Goal: Transaction & Acquisition: Purchase product/service

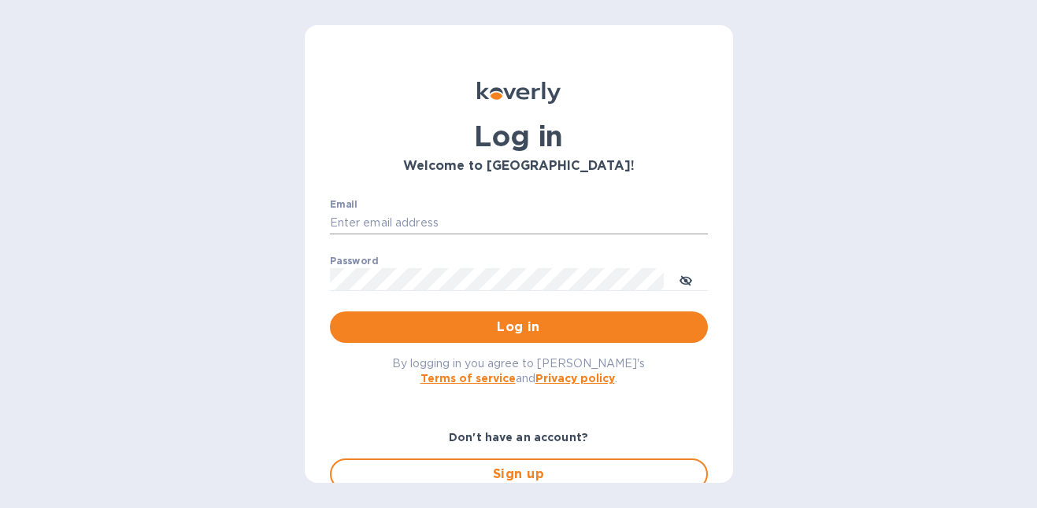
click at [449, 227] on input "Email" at bounding box center [519, 224] width 378 height 24
click at [0, 508] on com-1password-button at bounding box center [0, 508] width 0 height 0
type input "[PERSON_NAME][EMAIL_ADDRESS][PERSON_NAME][DOMAIN_NAME]"
click at [442, 225] on input "Email" at bounding box center [519, 224] width 378 height 24
type input "[PERSON_NAME][EMAIL_ADDRESS][PERSON_NAME][DOMAIN_NAME]"
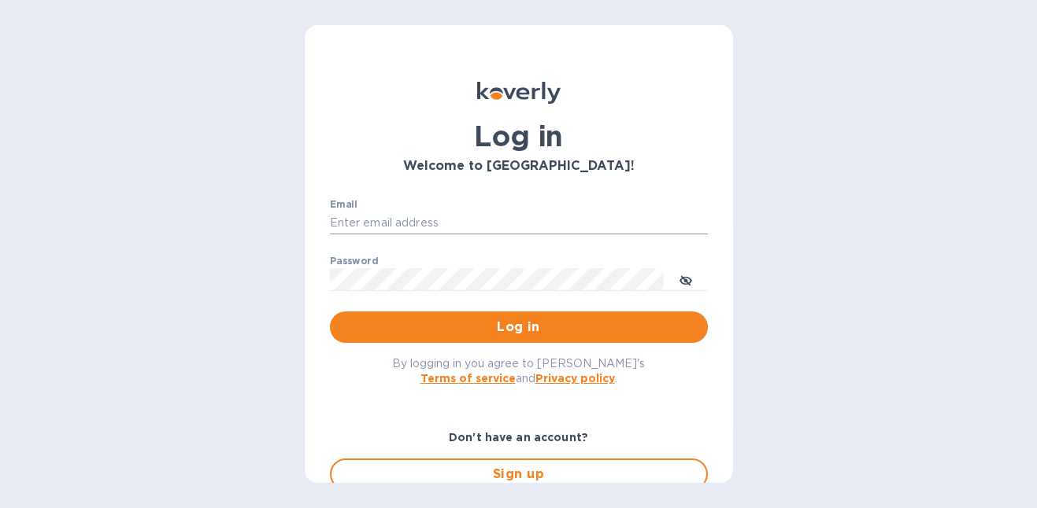
click at [414, 221] on input "Email" at bounding box center [519, 224] width 378 height 24
type input "[PERSON_NAME][EMAIL_ADDRESS][PERSON_NAME][DOMAIN_NAME]"
click at [444, 227] on input "Email" at bounding box center [519, 224] width 378 height 24
type input "[PERSON_NAME][EMAIL_ADDRESS][PERSON_NAME][DOMAIN_NAME]"
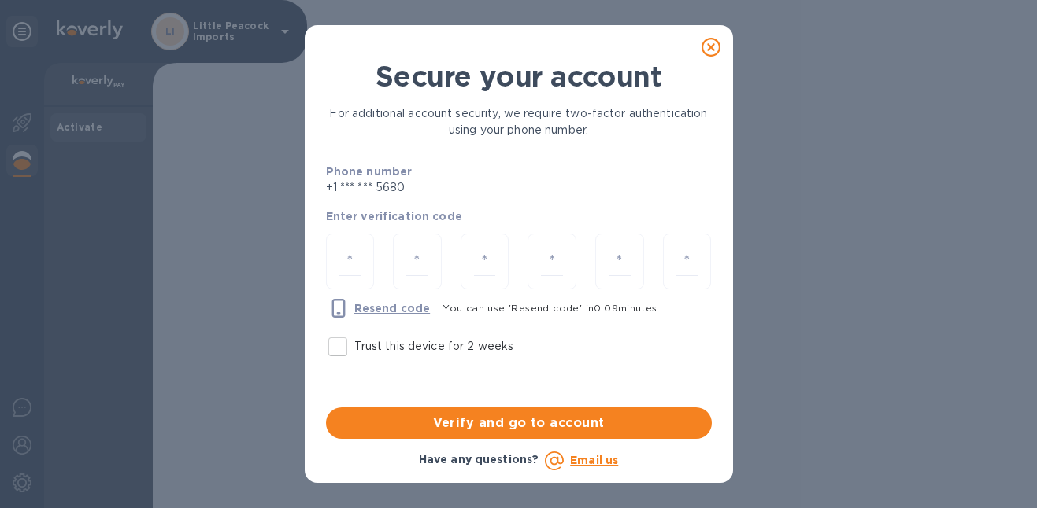
click at [331, 357] on input "Trust this device for 2 weeks" at bounding box center [337, 347] width 33 height 33
checkbox input "true"
click at [356, 264] on input "number" at bounding box center [350, 261] width 22 height 29
type input "3"
type input "4"
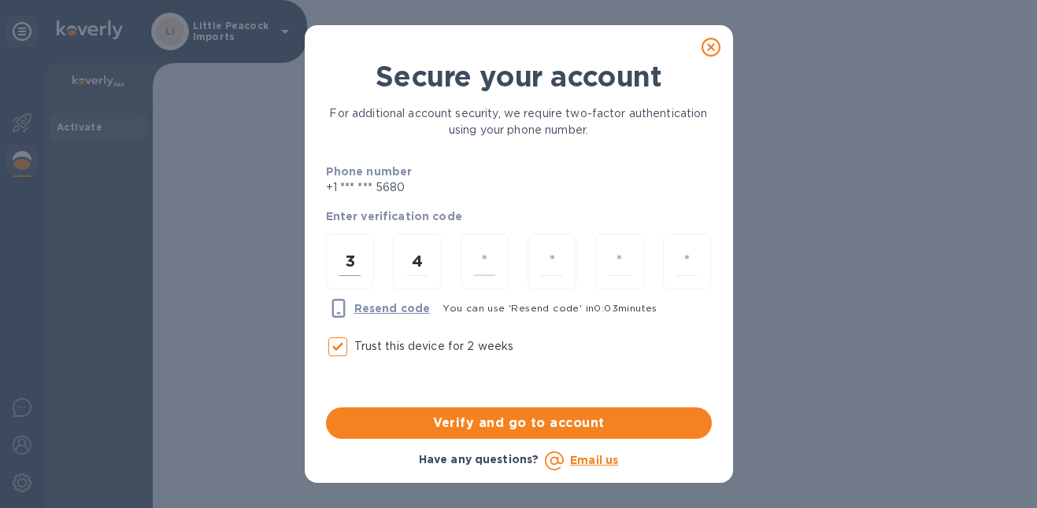
type input "7"
type input "0"
type input "4"
type input "7"
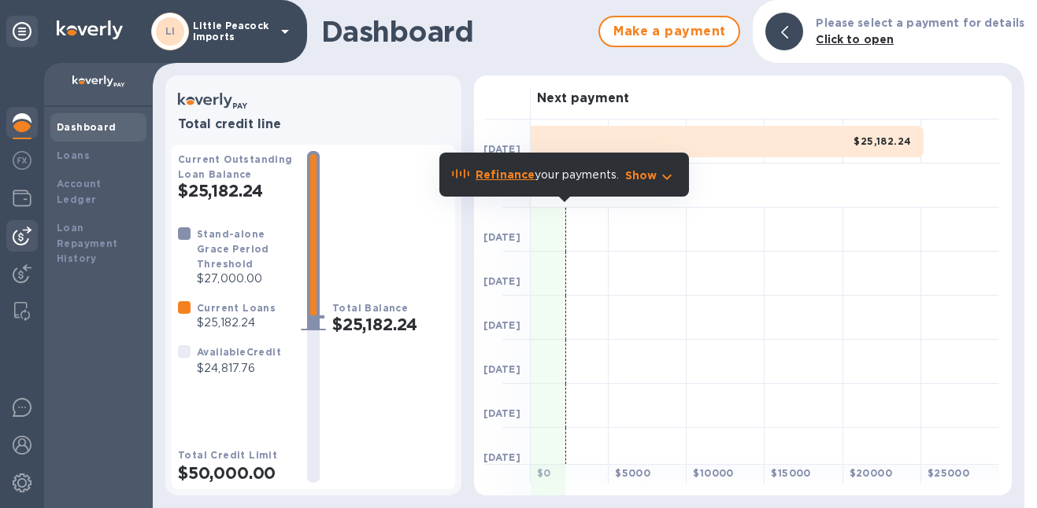
click at [24, 245] on img at bounding box center [22, 236] width 19 height 19
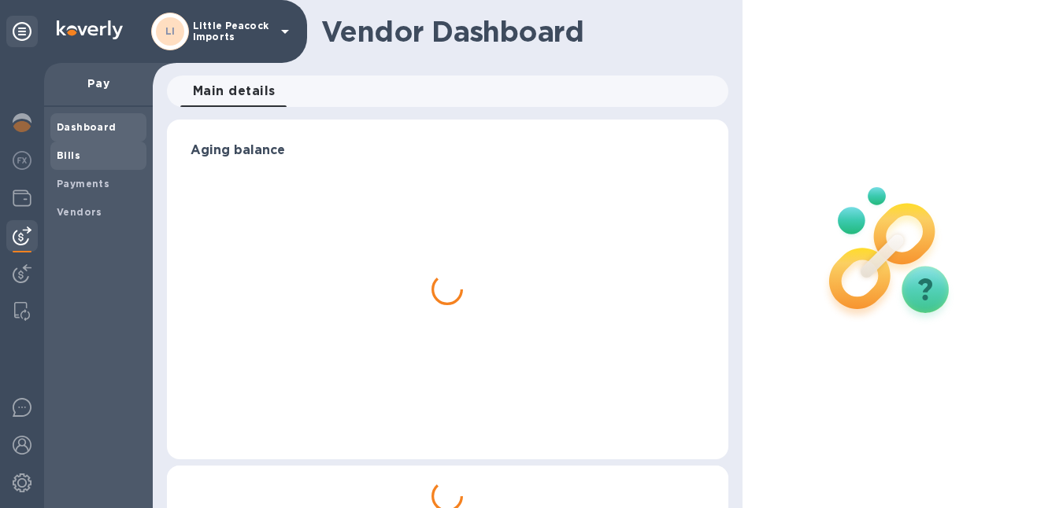
click at [75, 149] on span "Bills" at bounding box center [69, 156] width 24 height 16
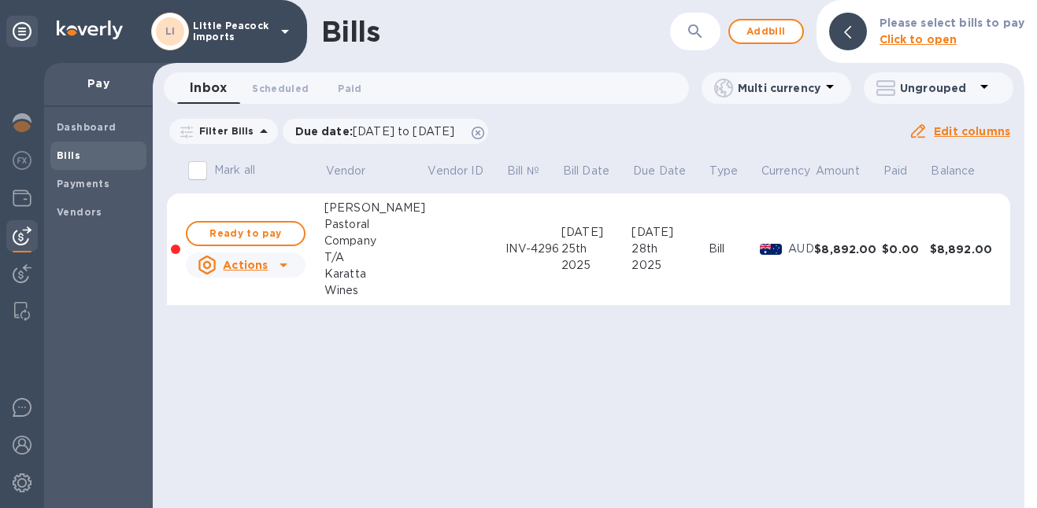
click at [606, 420] on div "Bills ​ Add bill Please select bills to pay Click to open Inbox 0 Scheduled 0 P…" at bounding box center [588, 254] width 871 height 508
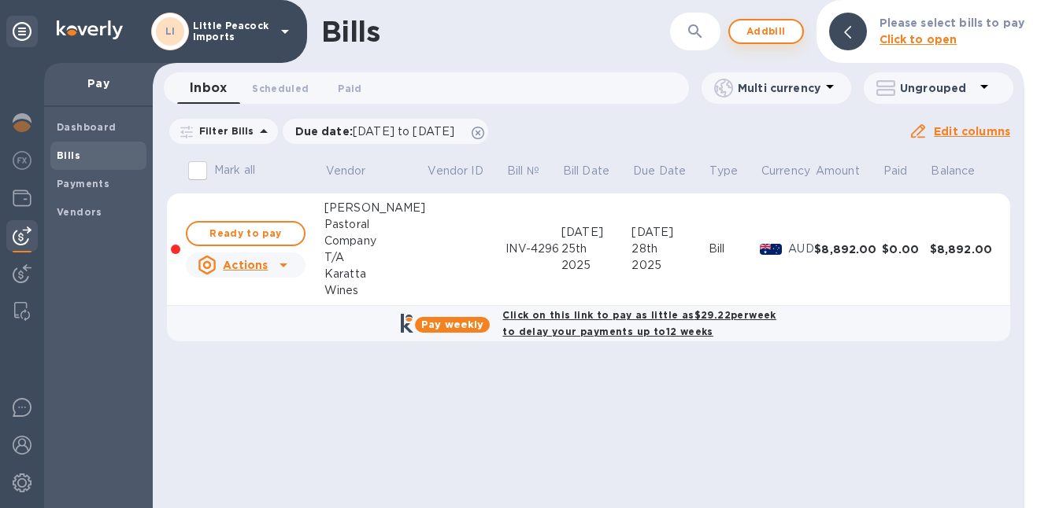
click at [779, 33] on span "Add bill" at bounding box center [765, 31] width 47 height 19
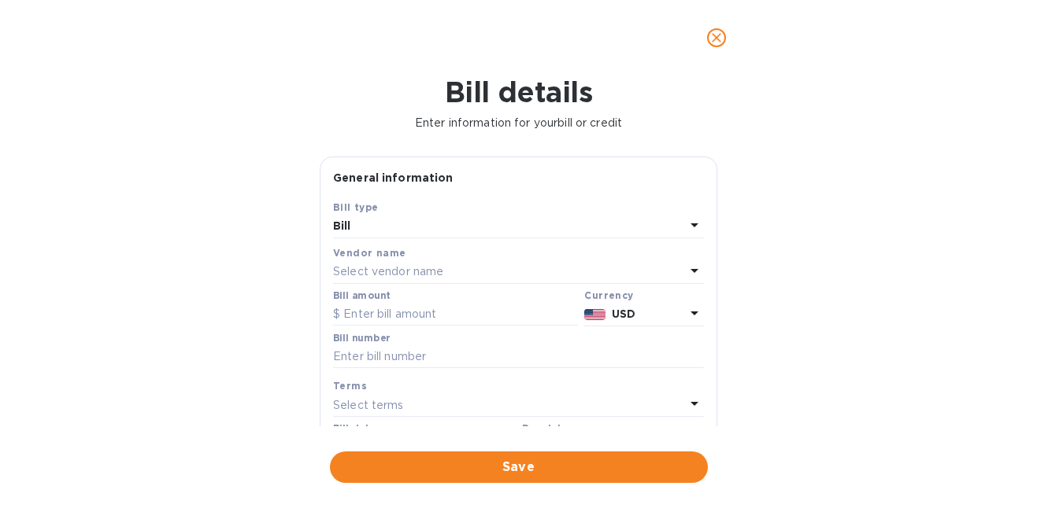
click at [401, 272] on p "Select vendor name" at bounding box center [388, 272] width 110 height 17
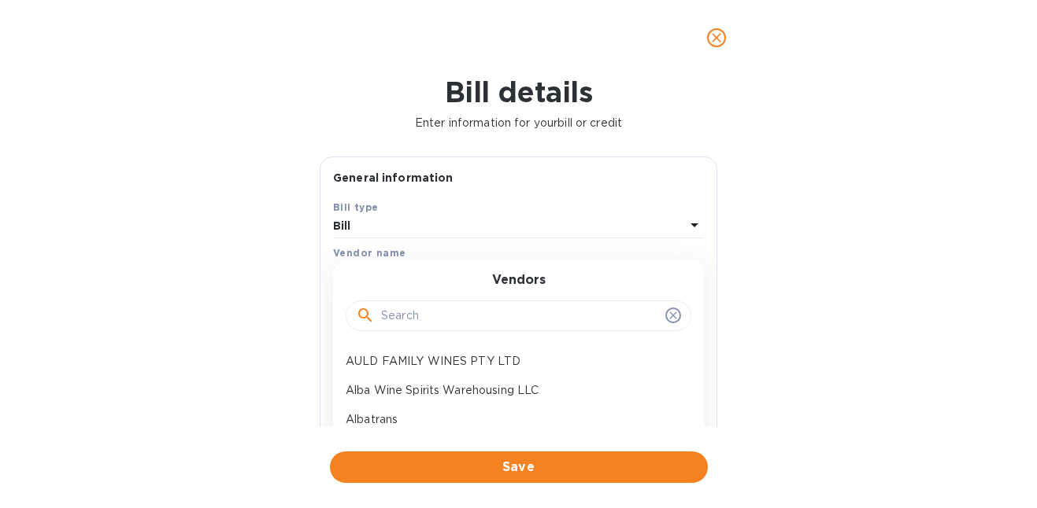
click at [409, 322] on input "text" at bounding box center [520, 317] width 278 height 24
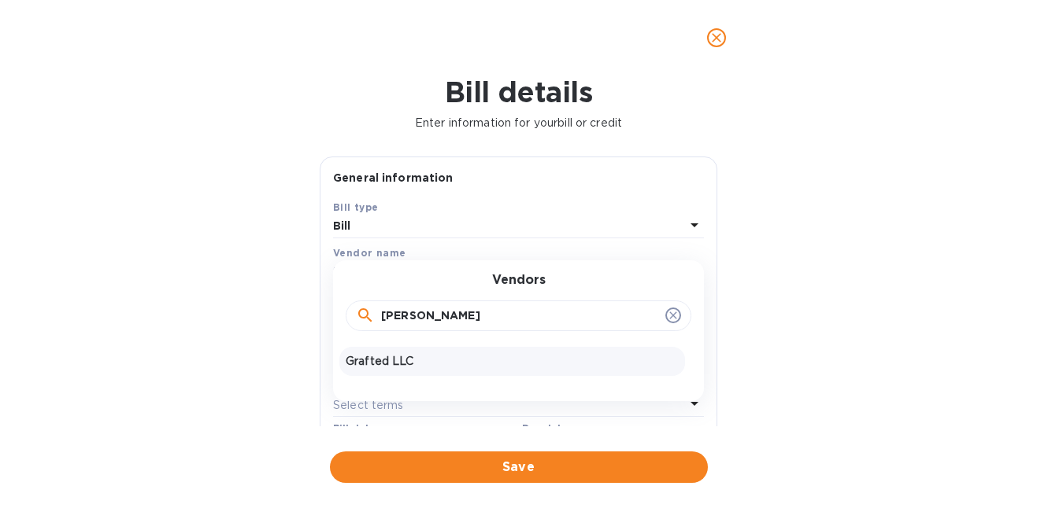
type input "graf"
click at [412, 370] on p "Grafted LLC" at bounding box center [512, 361] width 333 height 17
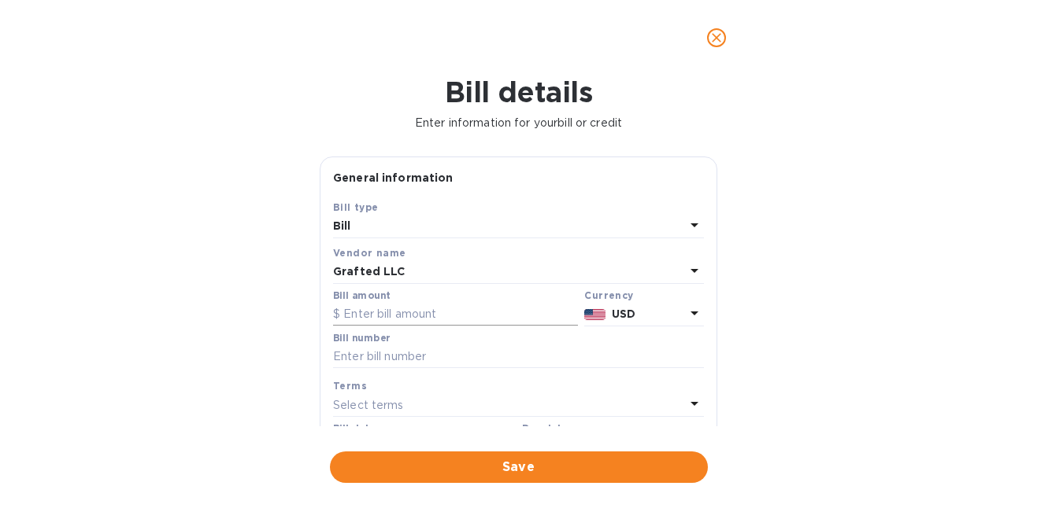
click at [459, 321] on input "text" at bounding box center [455, 315] width 245 height 24
type input "842.72"
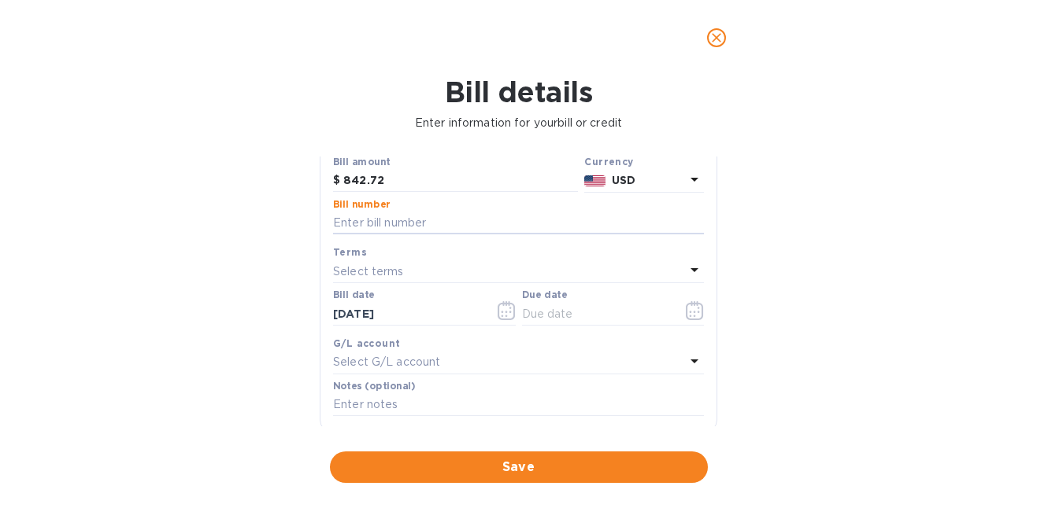
scroll to position [136, 0]
type input "07-2025"
click at [688, 314] on icon "button" at bounding box center [695, 308] width 18 height 19
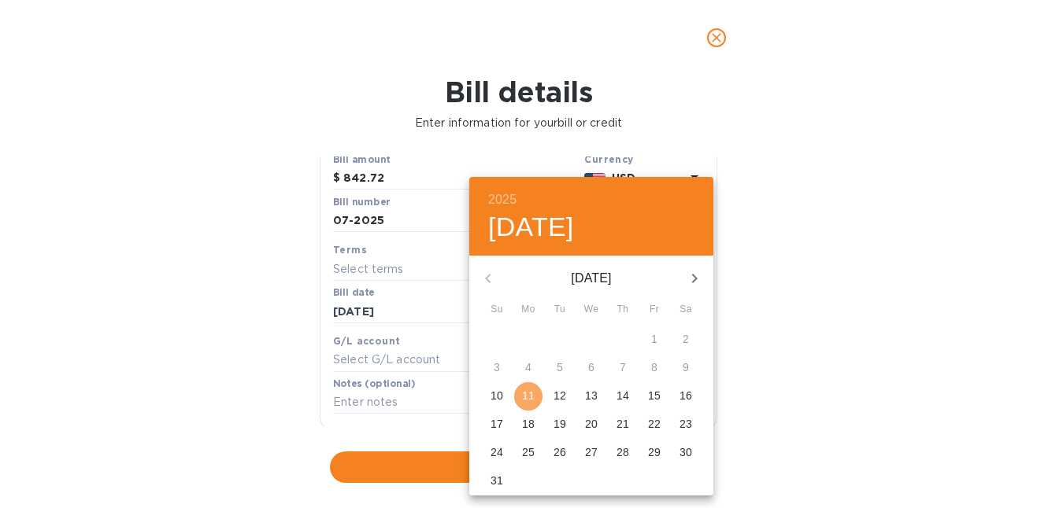
click at [527, 395] on p "11" at bounding box center [528, 396] width 13 height 16
type input "08/11/2025"
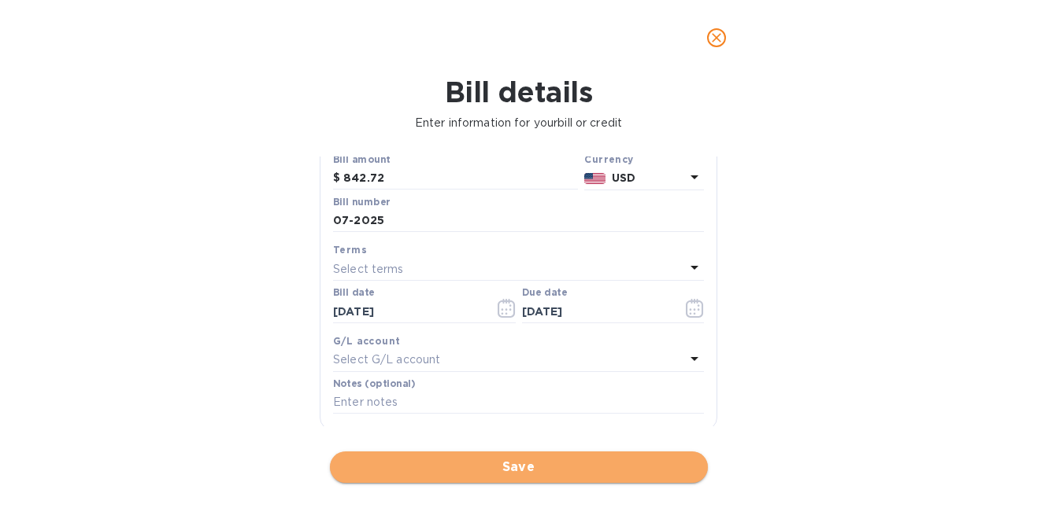
click at [485, 475] on span "Save" at bounding box center [518, 467] width 353 height 19
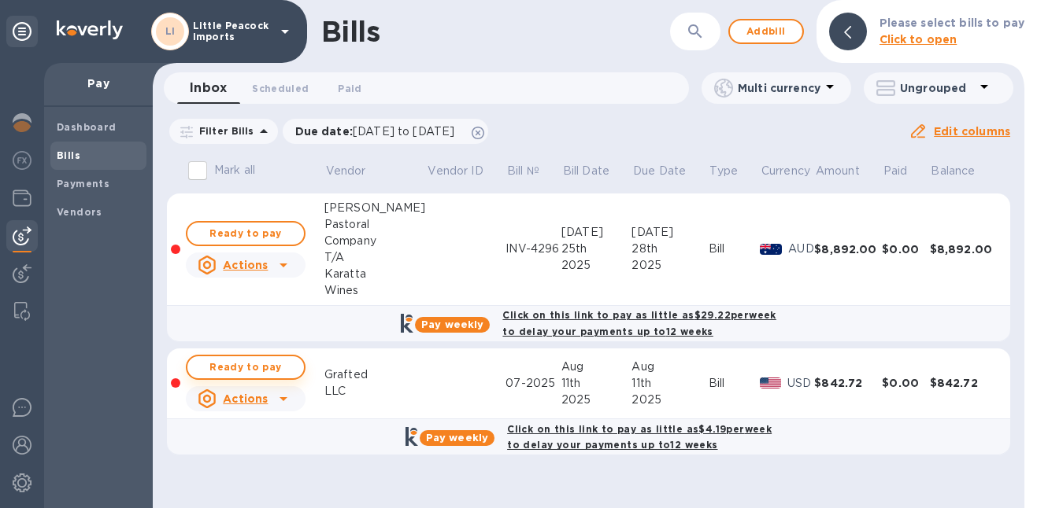
click at [277, 371] on span "Ready to pay" at bounding box center [245, 367] width 91 height 19
click at [275, 370] on span "Ready to pay" at bounding box center [245, 367] width 91 height 19
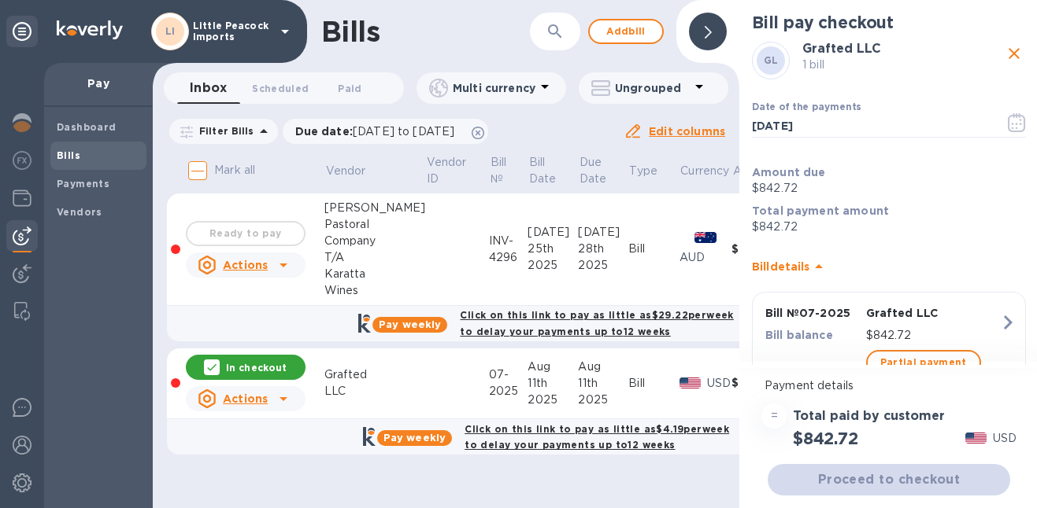
scroll to position [57, 0]
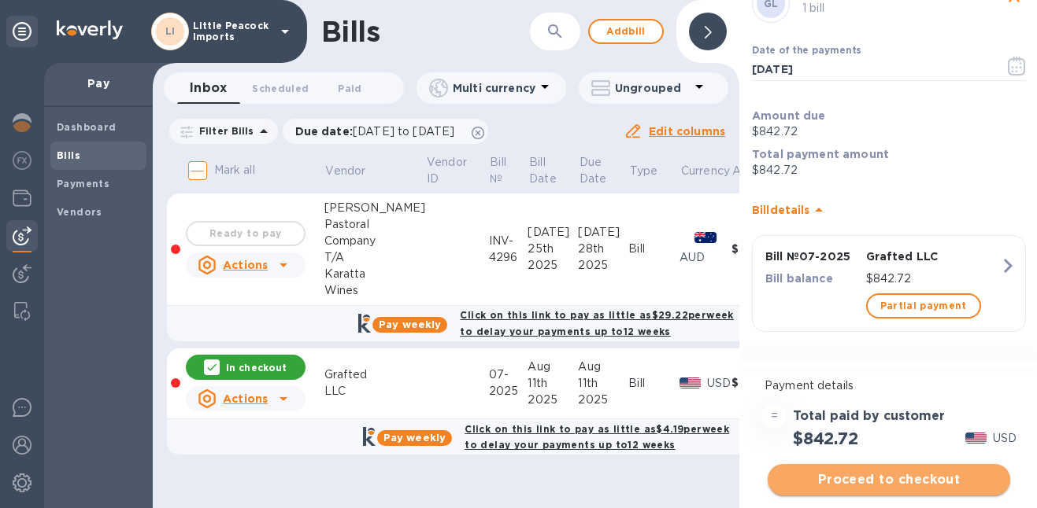
click at [909, 482] on span "Proceed to checkout" at bounding box center [888, 480] width 217 height 19
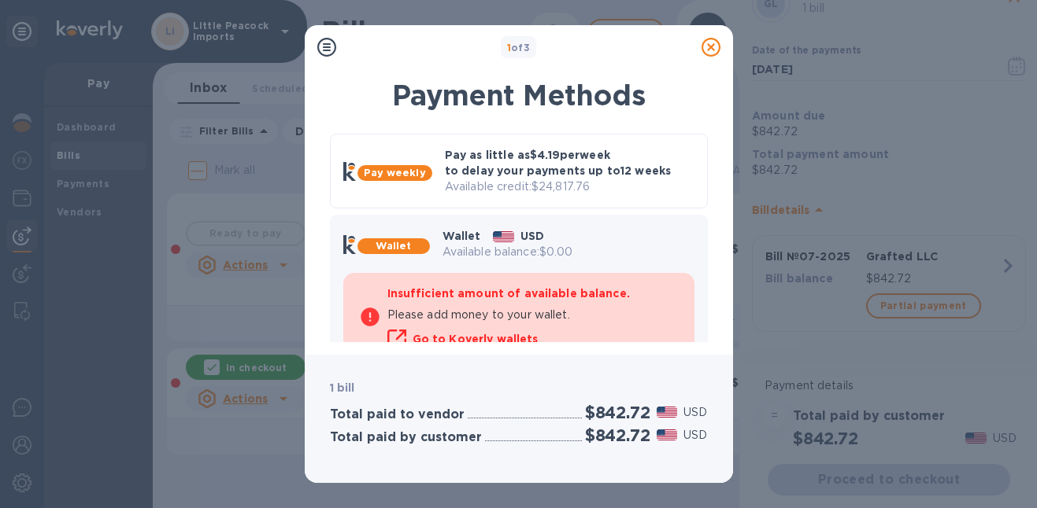
scroll to position [170, 0]
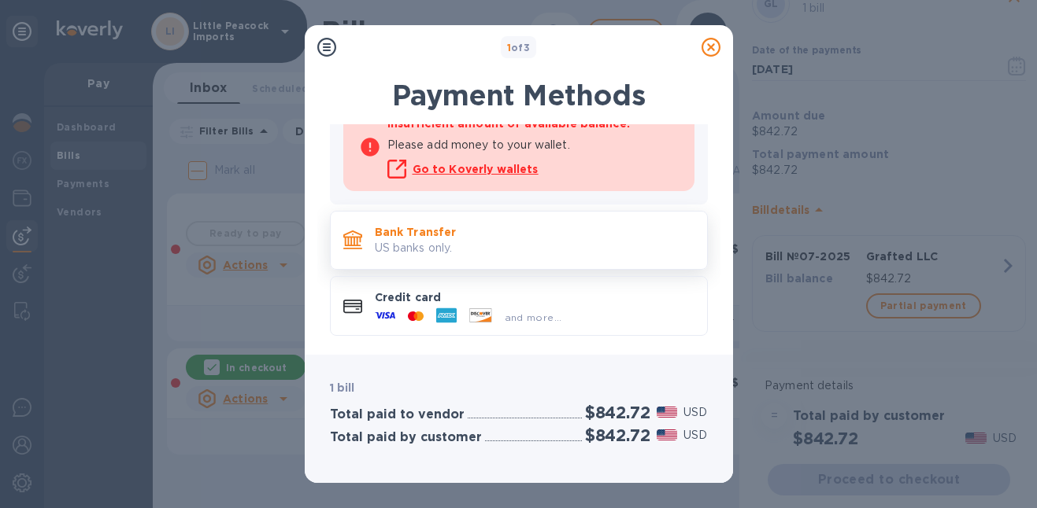
click at [522, 257] on div "Bank Transfer US banks only." at bounding box center [534, 240] width 332 height 45
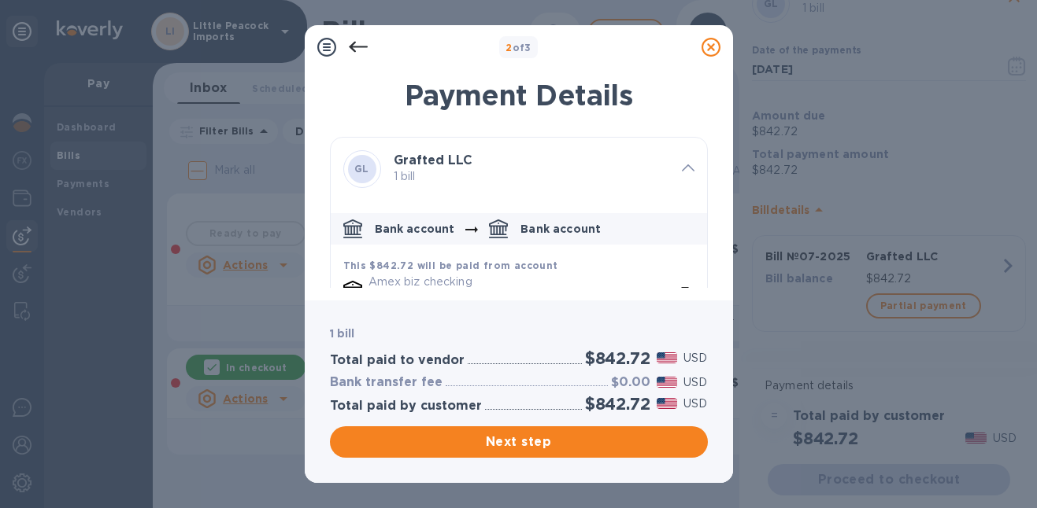
scroll to position [153, 0]
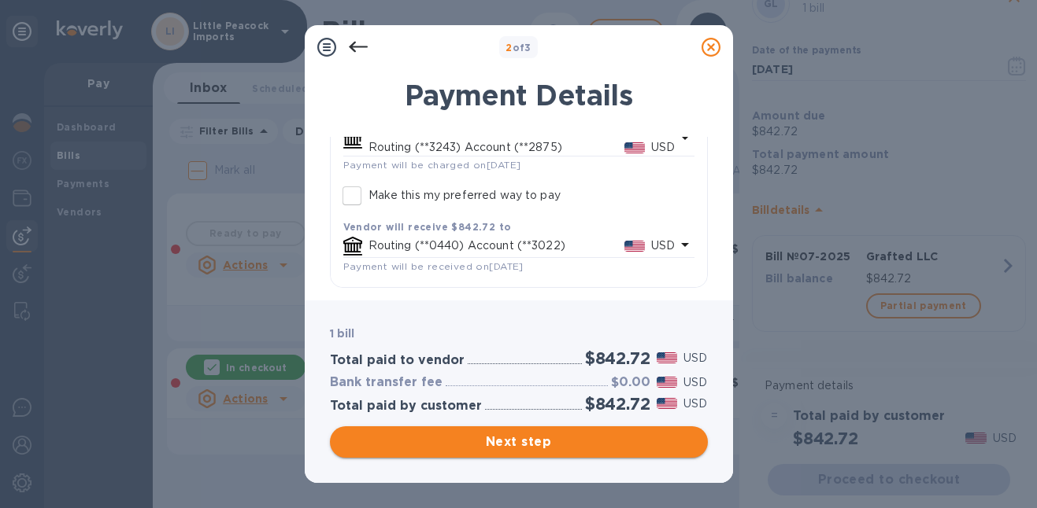
click at [593, 442] on span "Next step" at bounding box center [518, 442] width 353 height 19
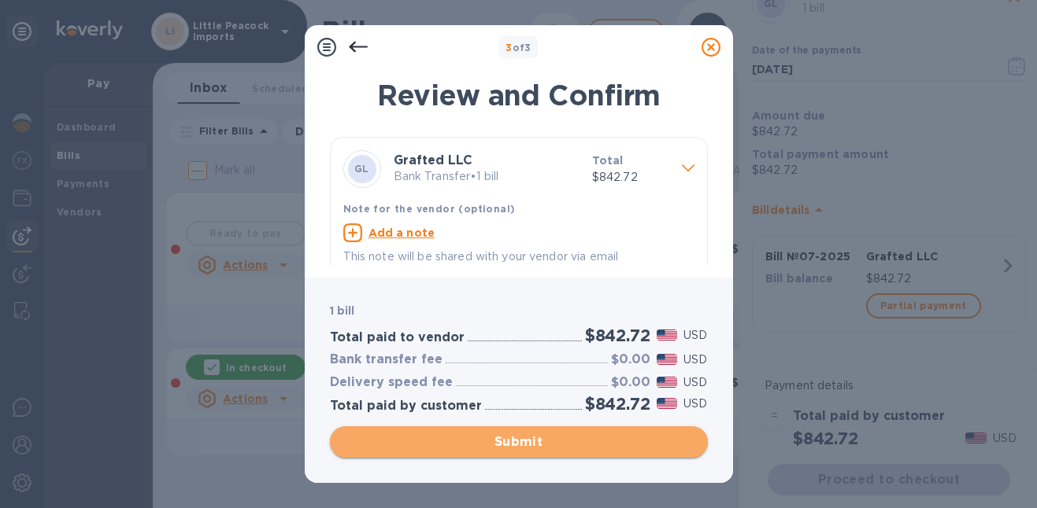
click at [561, 445] on span "Submit" at bounding box center [518, 442] width 353 height 19
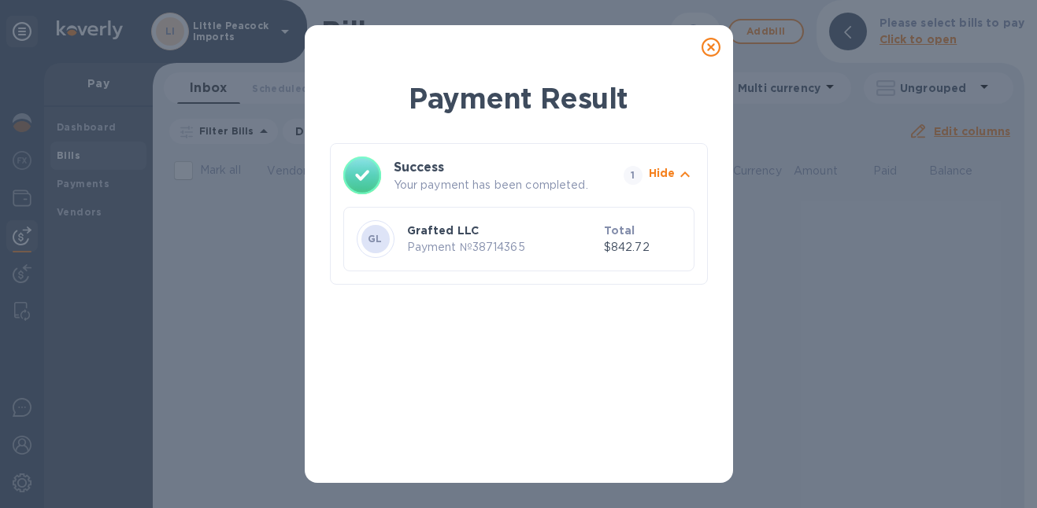
click at [712, 43] on icon at bounding box center [710, 47] width 19 height 19
